Goal: Complete application form

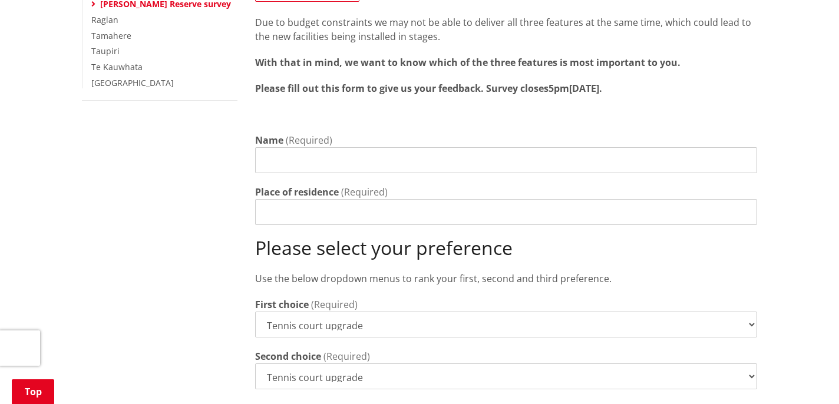
scroll to position [436, 0]
click at [302, 147] on input "Name" at bounding box center [506, 160] width 502 height 26
type input "[PERSON_NAME]"
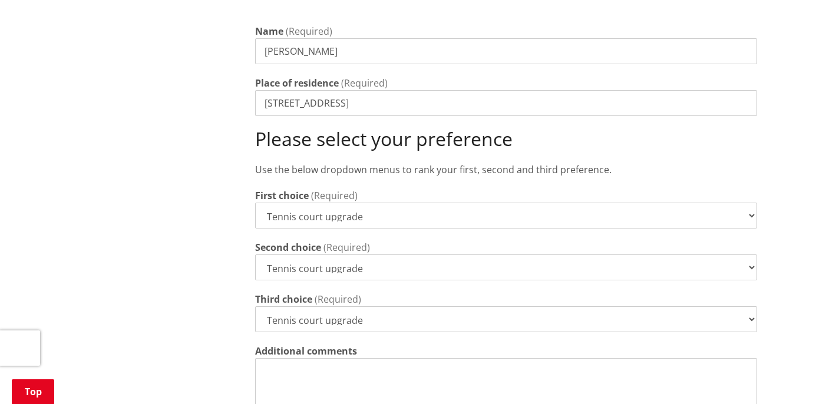
scroll to position [545, 0]
type input "[STREET_ADDRESS]"
click at [486, 254] on select "Tennis court upgrade New 3x3 basketball half-court Modular pump track" at bounding box center [506, 267] width 502 height 26
select select "New 3x3 basketball half-court"
select select "Modular pump track"
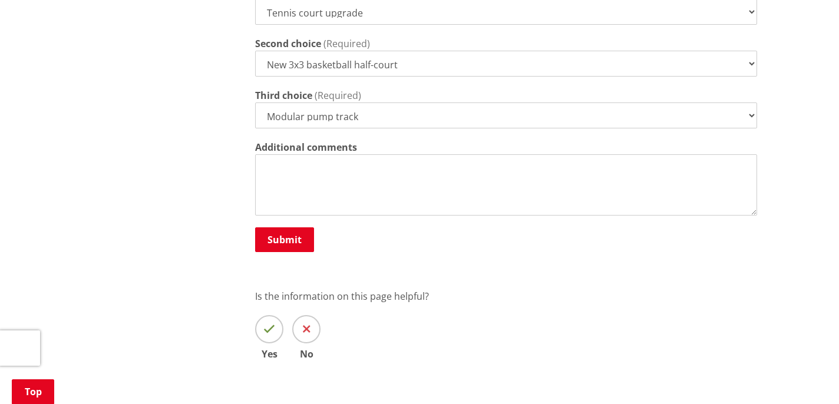
scroll to position [752, 0]
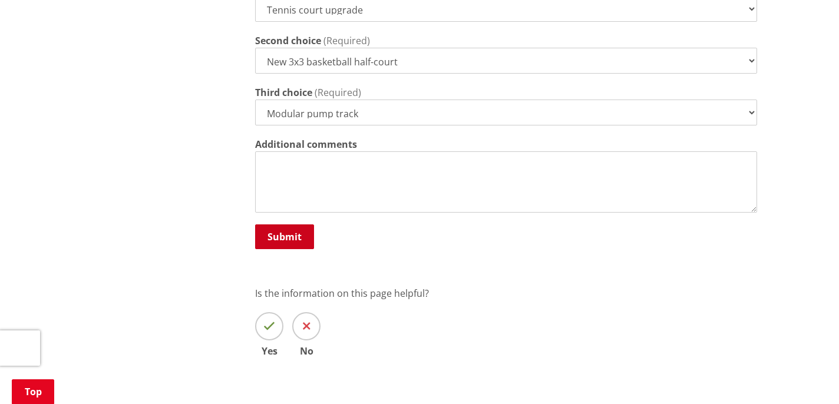
click at [297, 225] on button "Submit" at bounding box center [284, 237] width 59 height 25
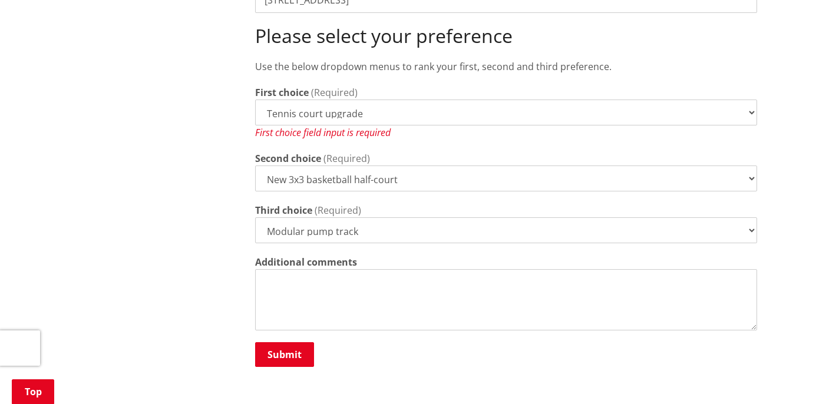
scroll to position [647, 0]
click at [284, 344] on button "Submit" at bounding box center [284, 356] width 59 height 25
select select "New 3x3 basketball half-court"
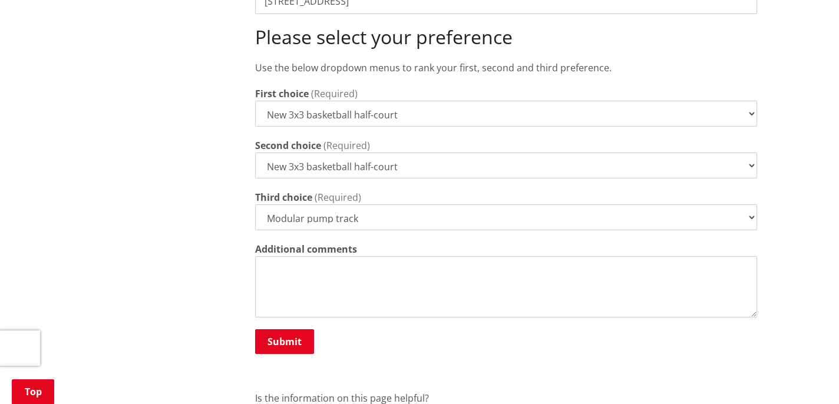
select select
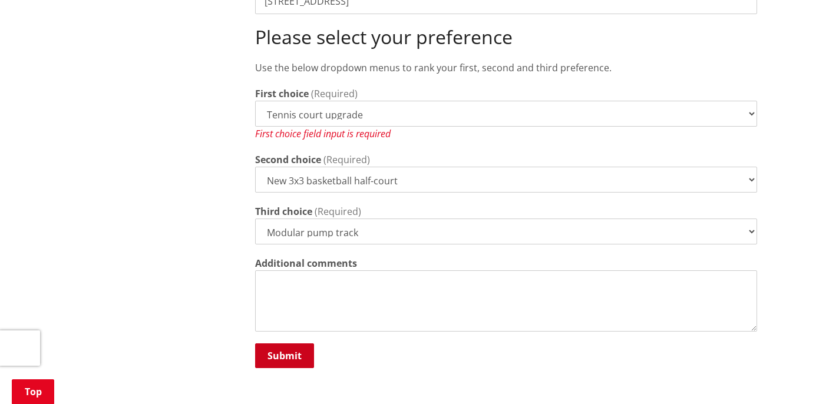
click at [290, 345] on button "Submit" at bounding box center [284, 356] width 59 height 25
click at [292, 344] on button "Submit" at bounding box center [284, 356] width 59 height 25
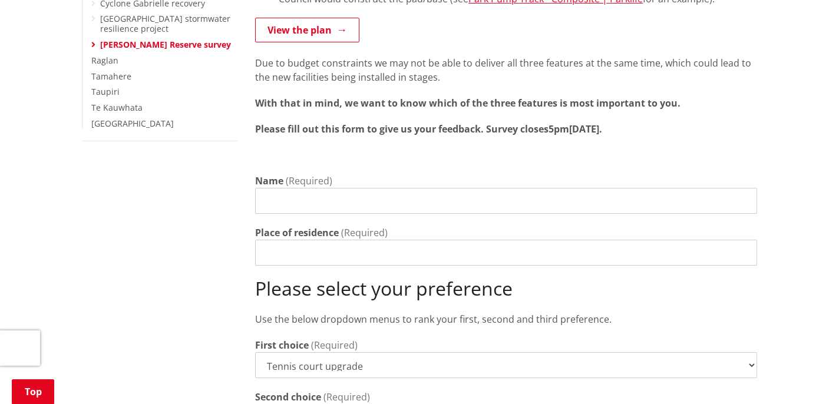
scroll to position [396, 0]
click at [394, 187] on input "Name" at bounding box center [506, 200] width 502 height 26
type input "[PERSON_NAME]"
type input "[STREET_ADDRESS]"
click at [70, 153] on div "Home Your District District overview Towns [GEOGRAPHIC_DATA] [PERSON_NAME] Rese…" at bounding box center [419, 258] width 839 height 1072
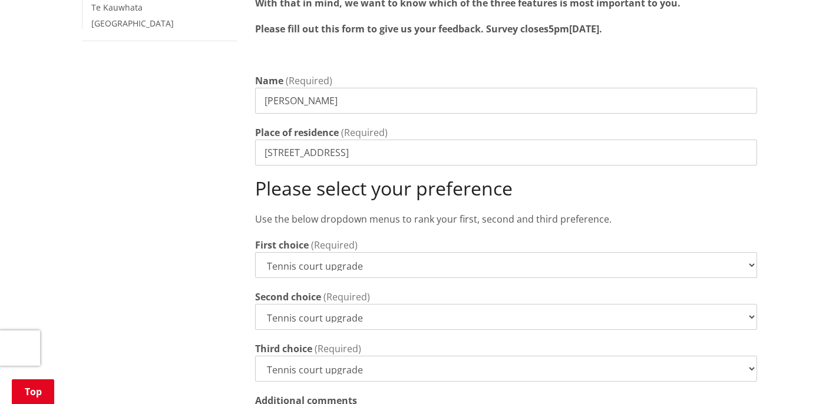
scroll to position [520, 0]
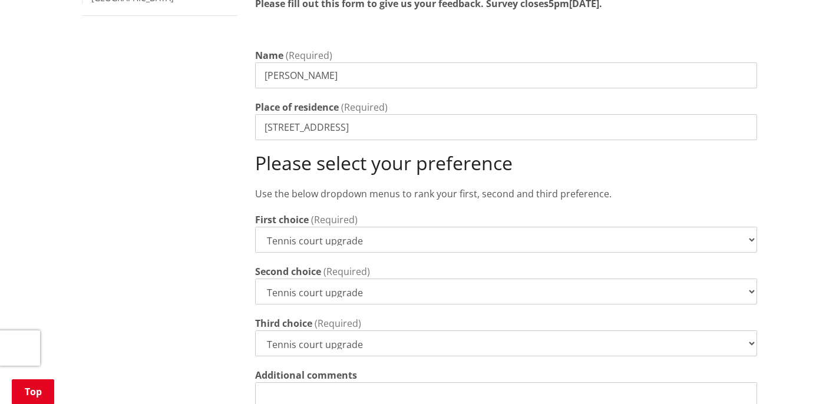
select select "New 3x3 basketball half-court"
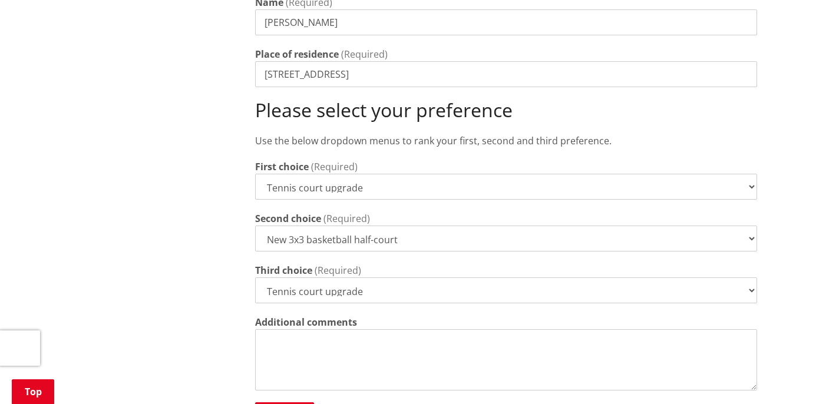
scroll to position [576, 0]
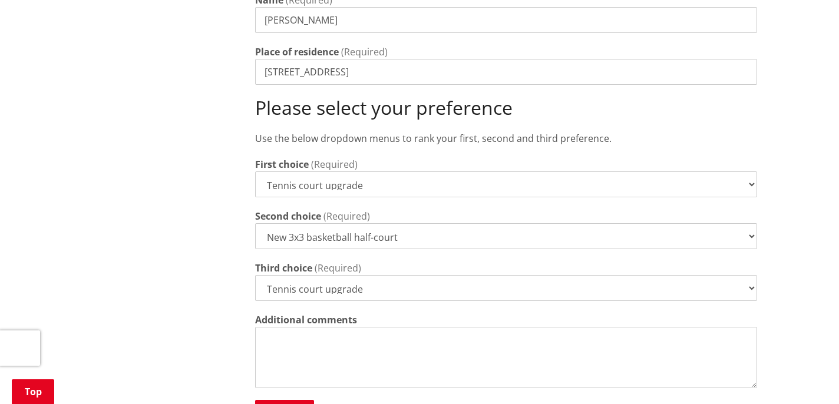
select select "Modular pump track"
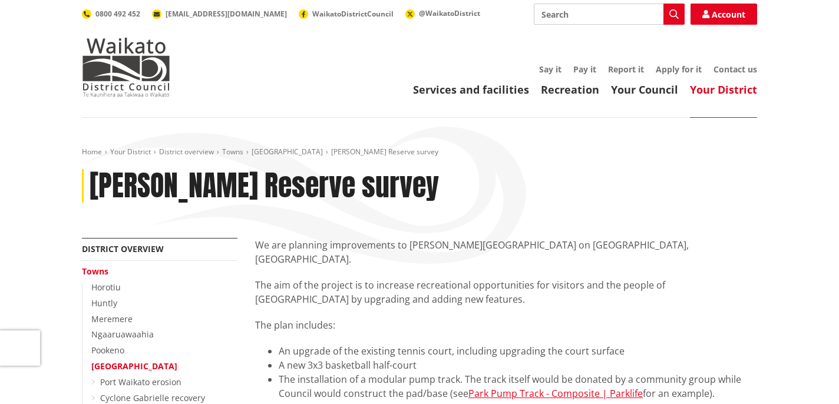
scroll to position [0, 0]
click at [744, 69] on link "Contact us" at bounding box center [736, 69] width 44 height 11
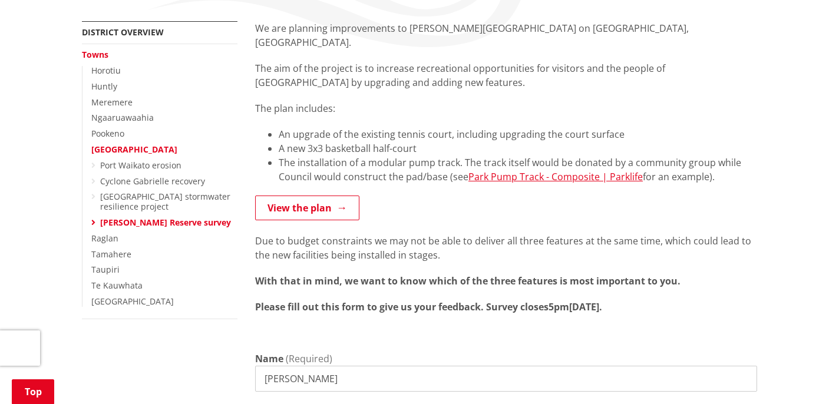
scroll to position [222, 0]
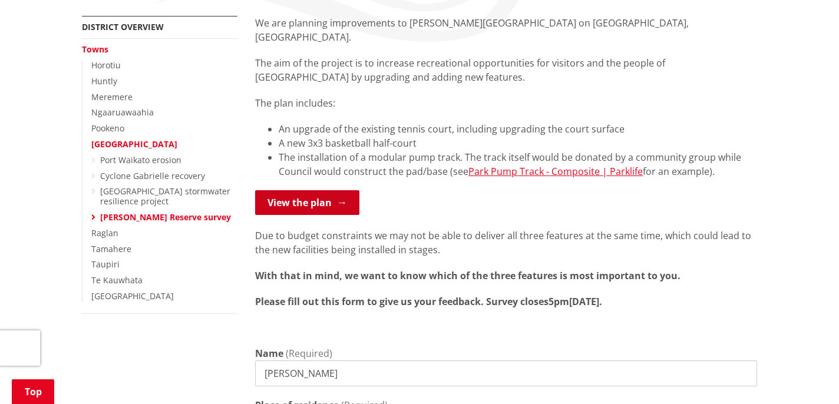
click at [334, 190] on link "View the plan" at bounding box center [307, 202] width 104 height 25
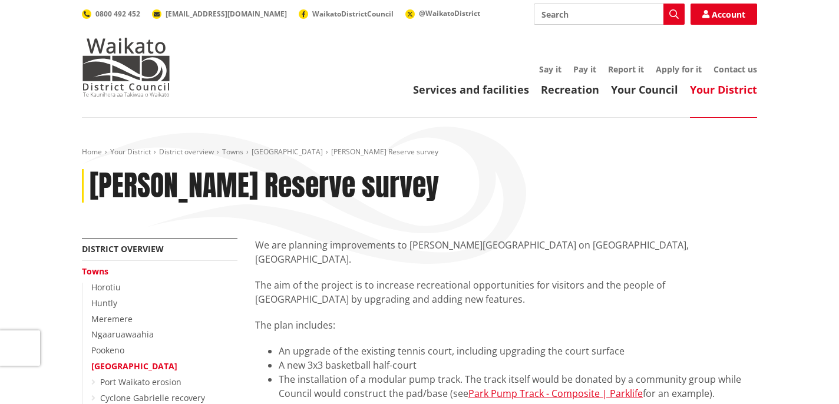
scroll to position [0, 0]
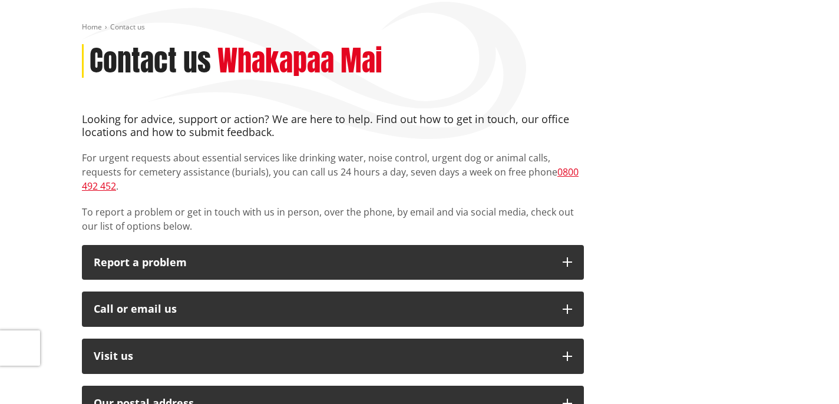
scroll to position [149, 0]
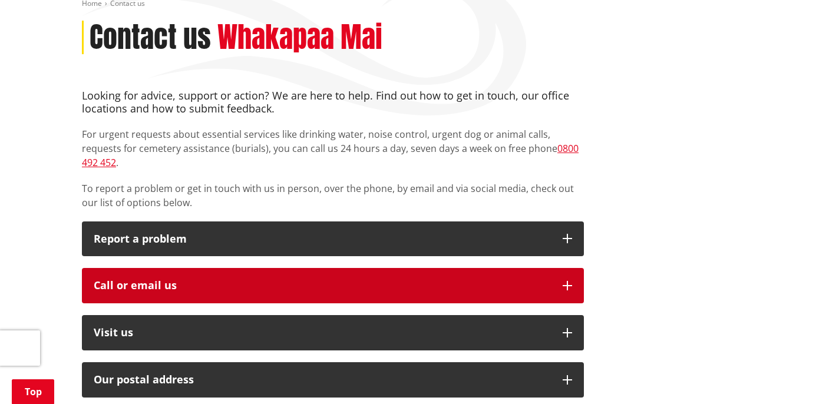
click at [572, 268] on button "Call or email us" at bounding box center [333, 285] width 502 height 35
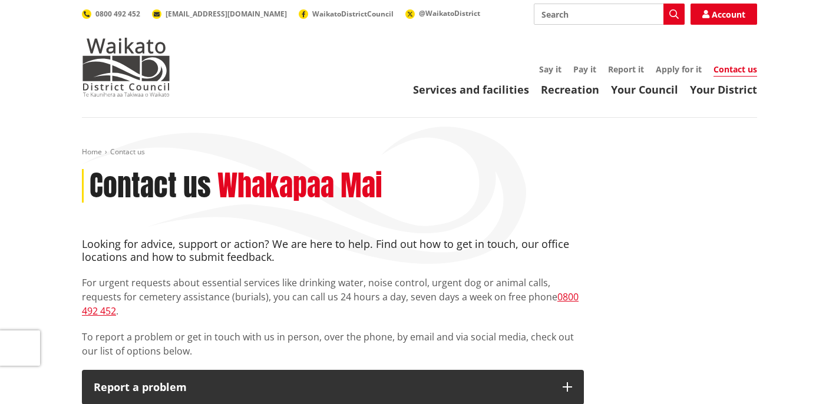
scroll to position [0, 0]
